Goal: Task Accomplishment & Management: Manage account settings

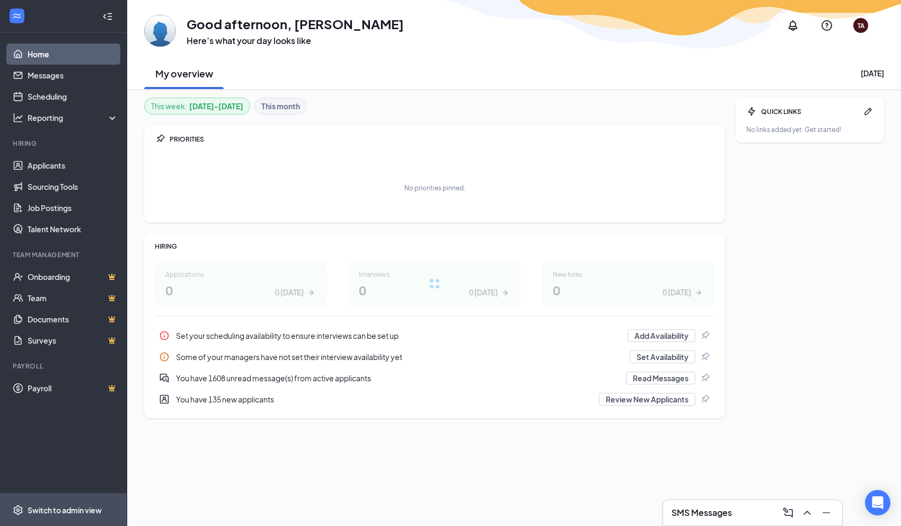
click at [65, 508] on div "Switch to admin view" at bounding box center [65, 510] width 74 height 11
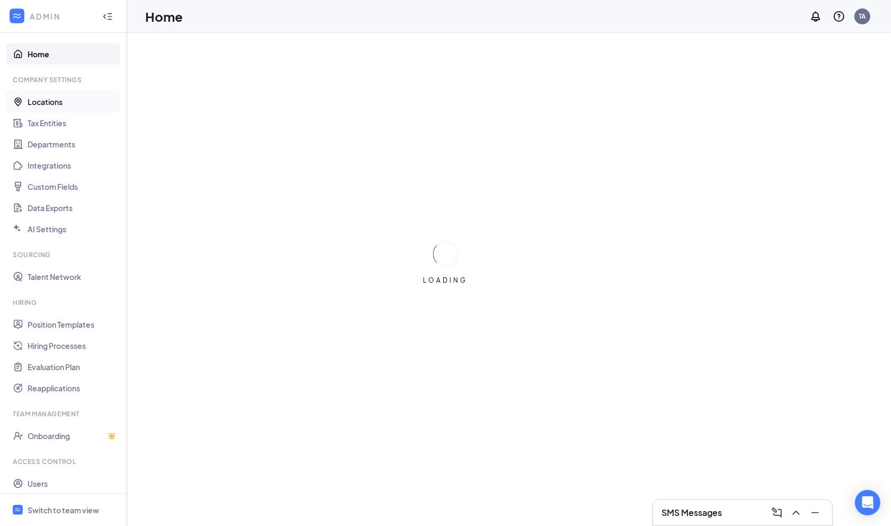
click at [58, 100] on link "Locations" at bounding box center [73, 101] width 91 height 21
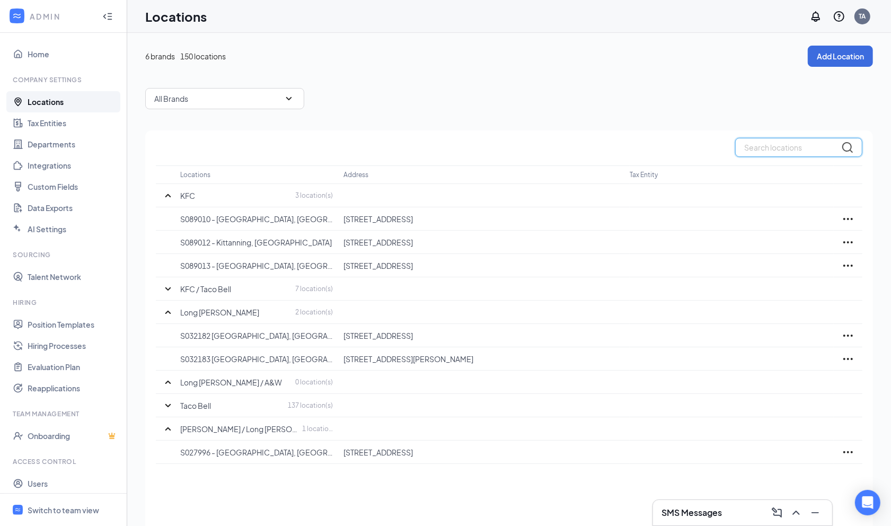
click at [808, 146] on input "text" at bounding box center [798, 147] width 127 height 19
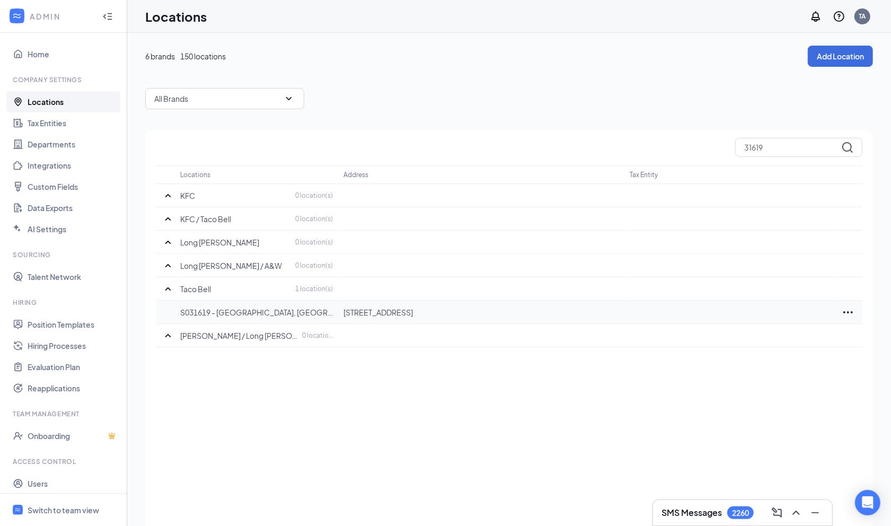
click at [848, 311] on icon "Ellipses" at bounding box center [849, 312] width 10 height 2
click at [797, 339] on p "Edit" at bounding box center [801, 343] width 89 height 11
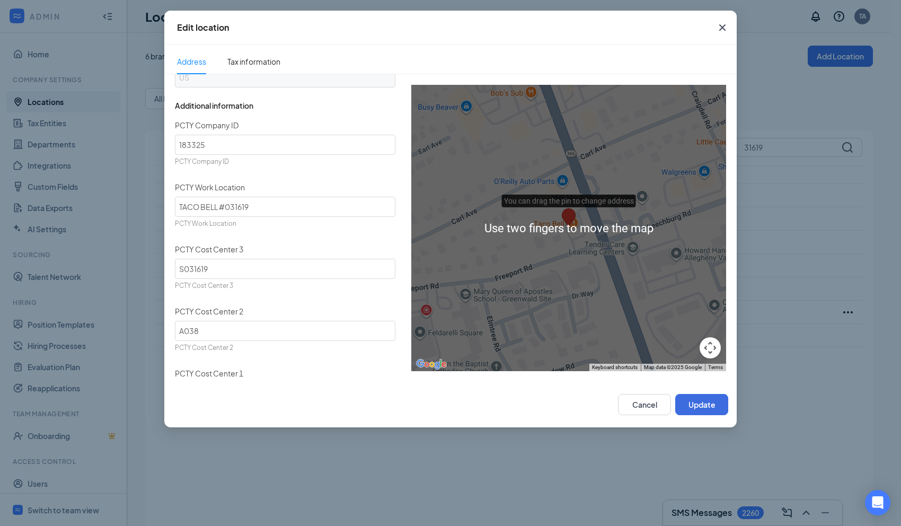
scroll to position [539, 0]
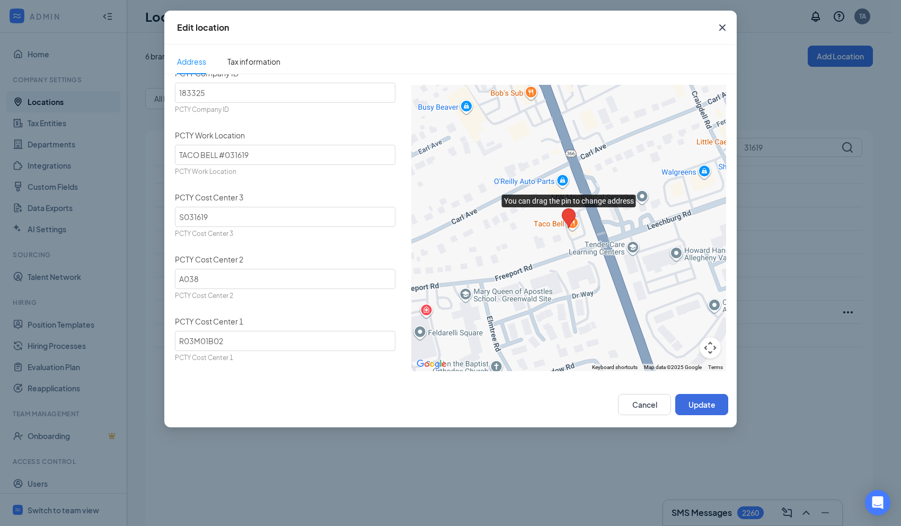
click at [725, 24] on icon "Cross" at bounding box center [722, 27] width 13 height 13
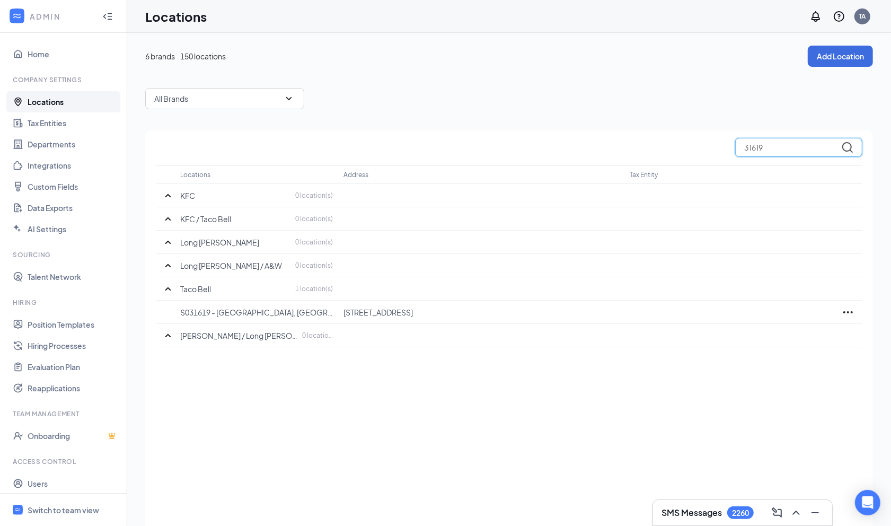
click at [809, 147] on input "31619" at bounding box center [798, 147] width 127 height 19
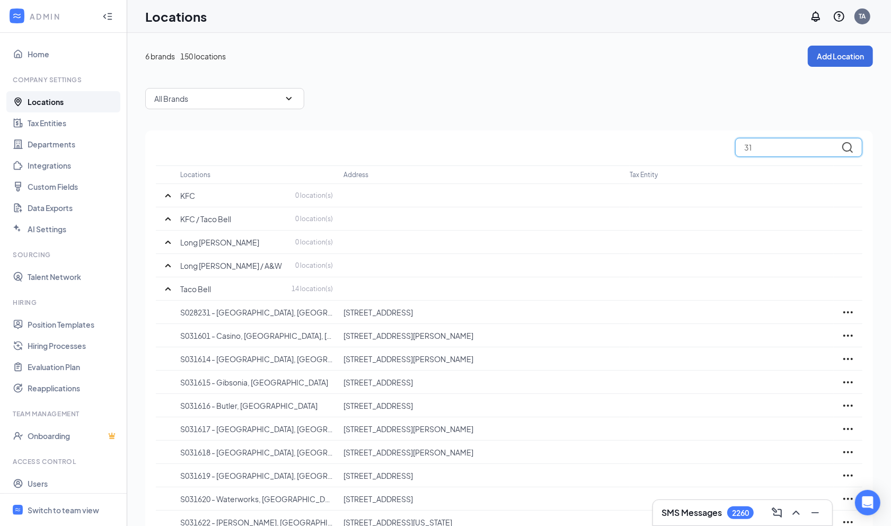
type input "3"
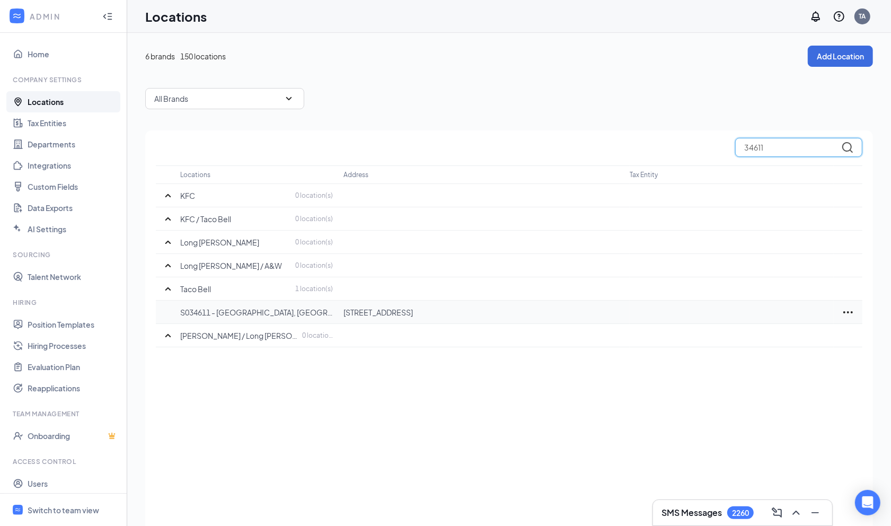
type input "34611"
click at [852, 312] on icon "Ellipses" at bounding box center [849, 312] width 10 height 2
click at [814, 347] on p "Edit" at bounding box center [801, 343] width 89 height 11
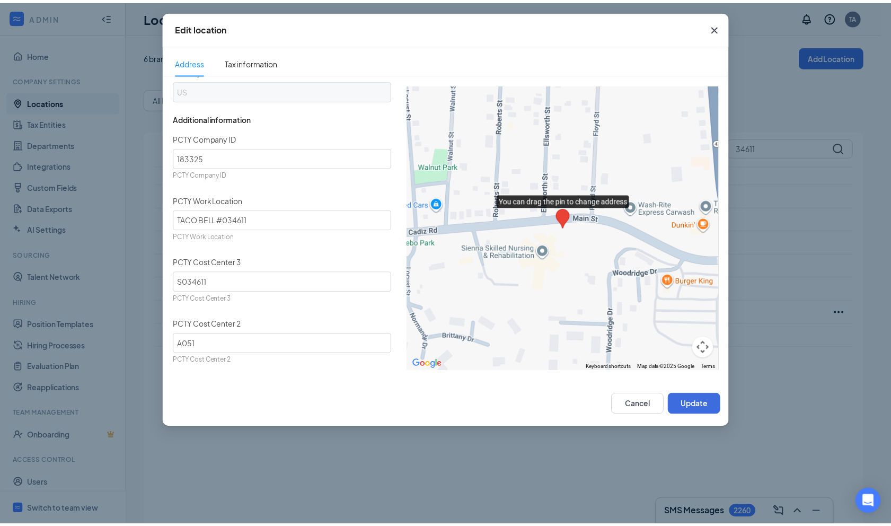
scroll to position [475, 0]
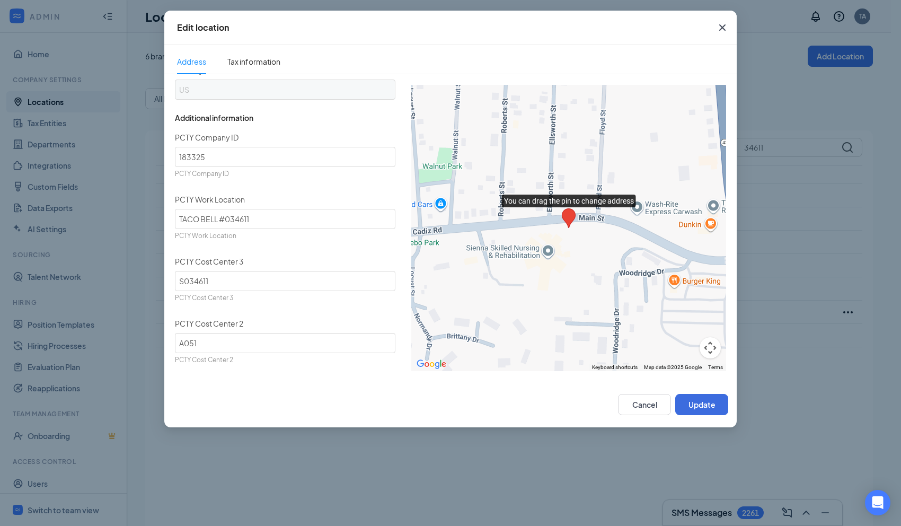
click at [724, 27] on icon "Cross" at bounding box center [723, 27] width 6 height 6
